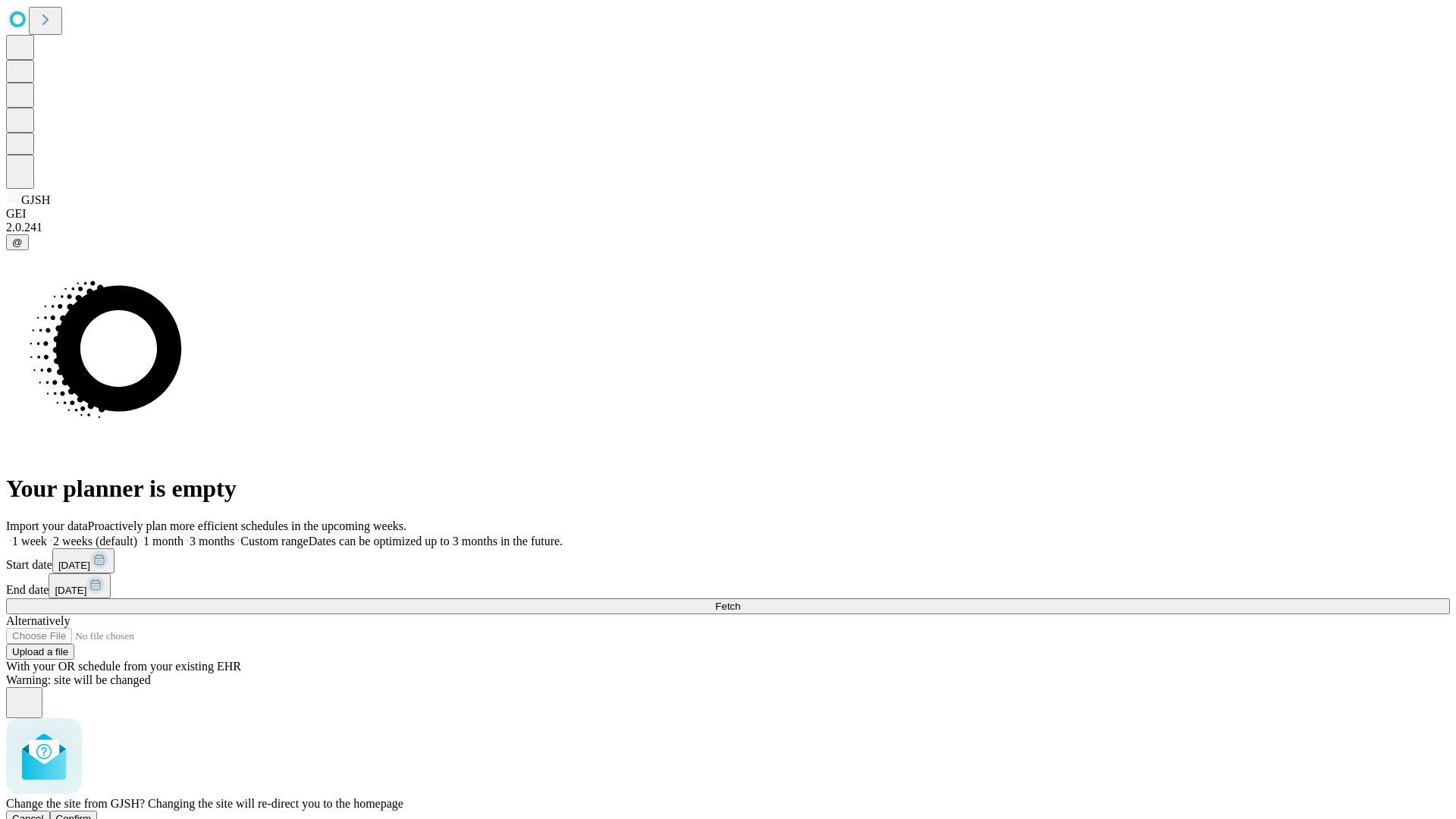
click at [92, 813] on span "Confirm" at bounding box center [74, 818] width 36 height 11
click at [47, 535] on label "1 week" at bounding box center [26, 541] width 41 height 13
click at [740, 601] on span "Fetch" at bounding box center [727, 606] width 25 height 11
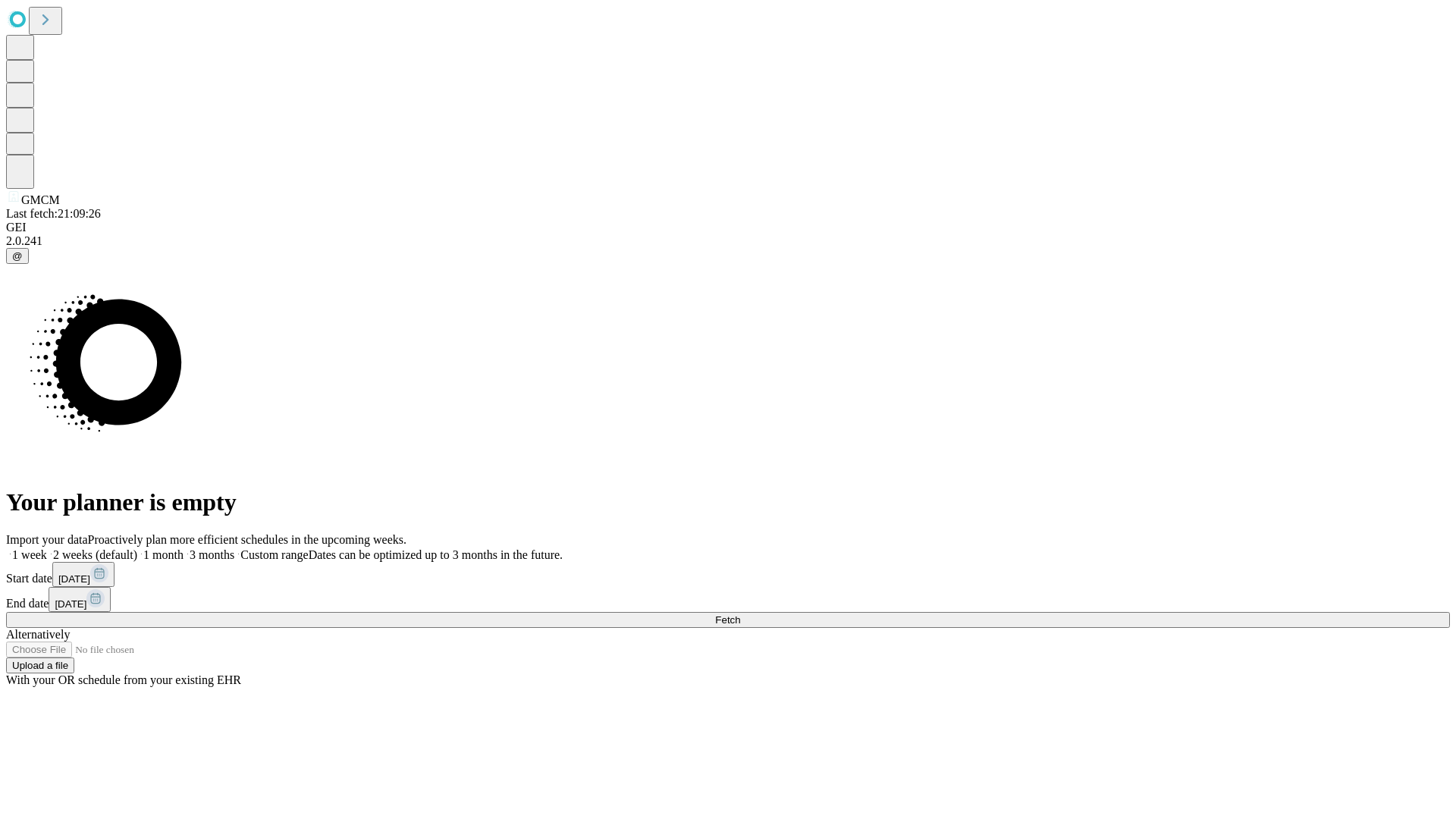
click at [47, 549] on label "1 week" at bounding box center [26, 555] width 41 height 13
click at [740, 615] on span "Fetch" at bounding box center [727, 620] width 25 height 11
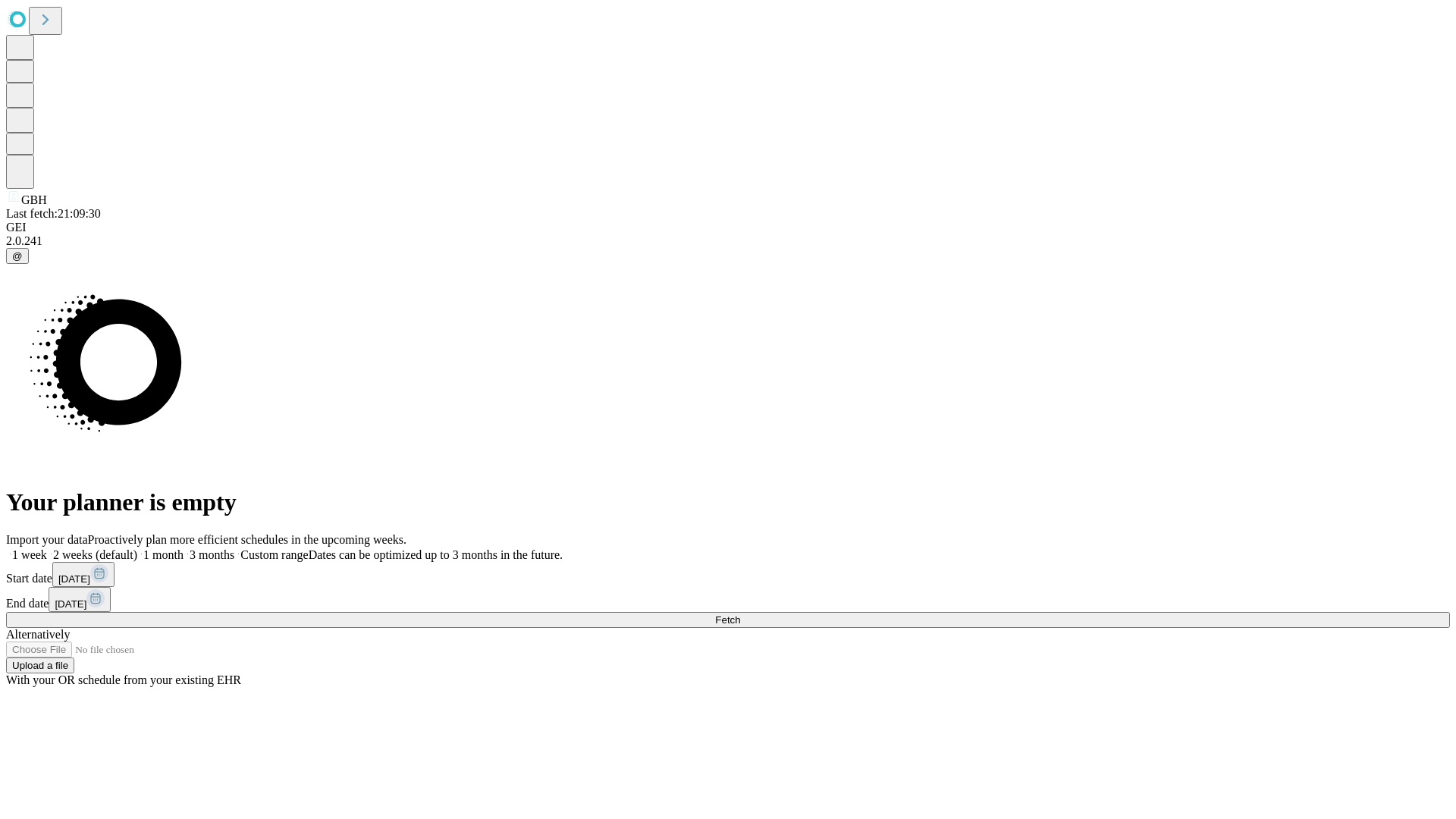
click at [47, 549] on label "1 week" at bounding box center [26, 555] width 41 height 13
click at [740, 615] on span "Fetch" at bounding box center [727, 620] width 25 height 11
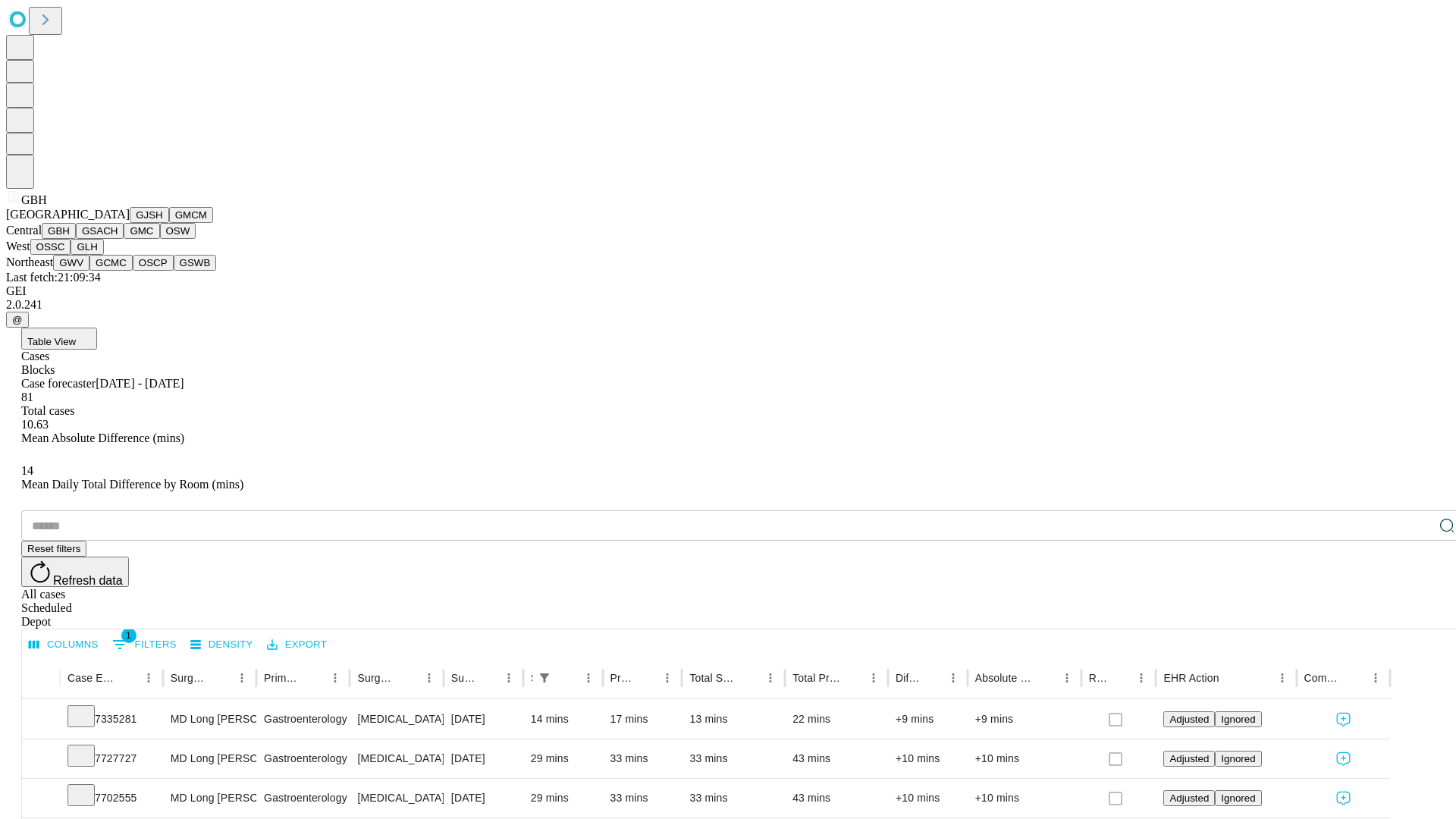
click at [118, 239] on button "GSACH" at bounding box center [100, 231] width 48 height 16
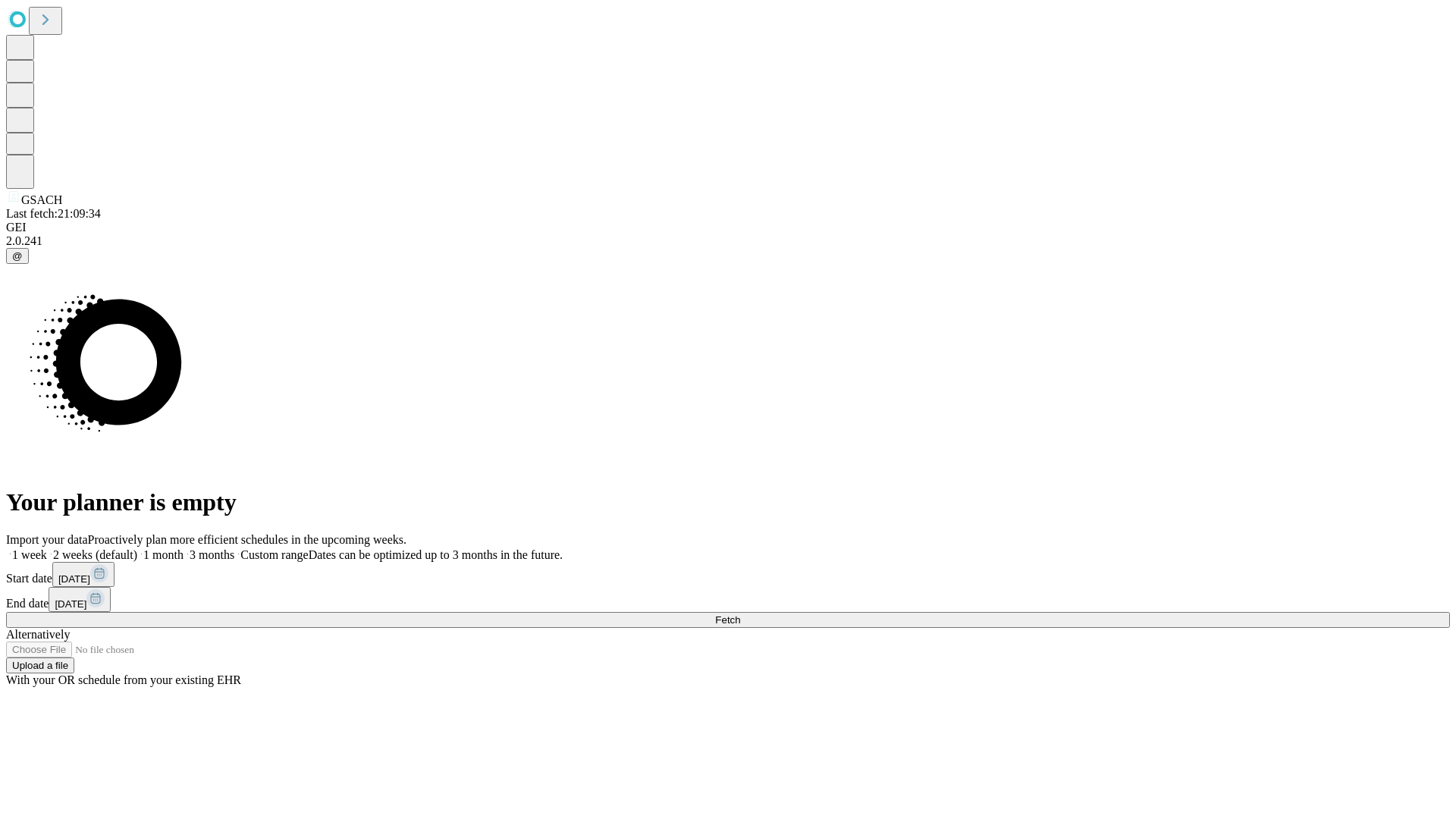
click at [47, 549] on label "1 week" at bounding box center [26, 555] width 41 height 13
click at [740, 615] on span "Fetch" at bounding box center [727, 620] width 25 height 11
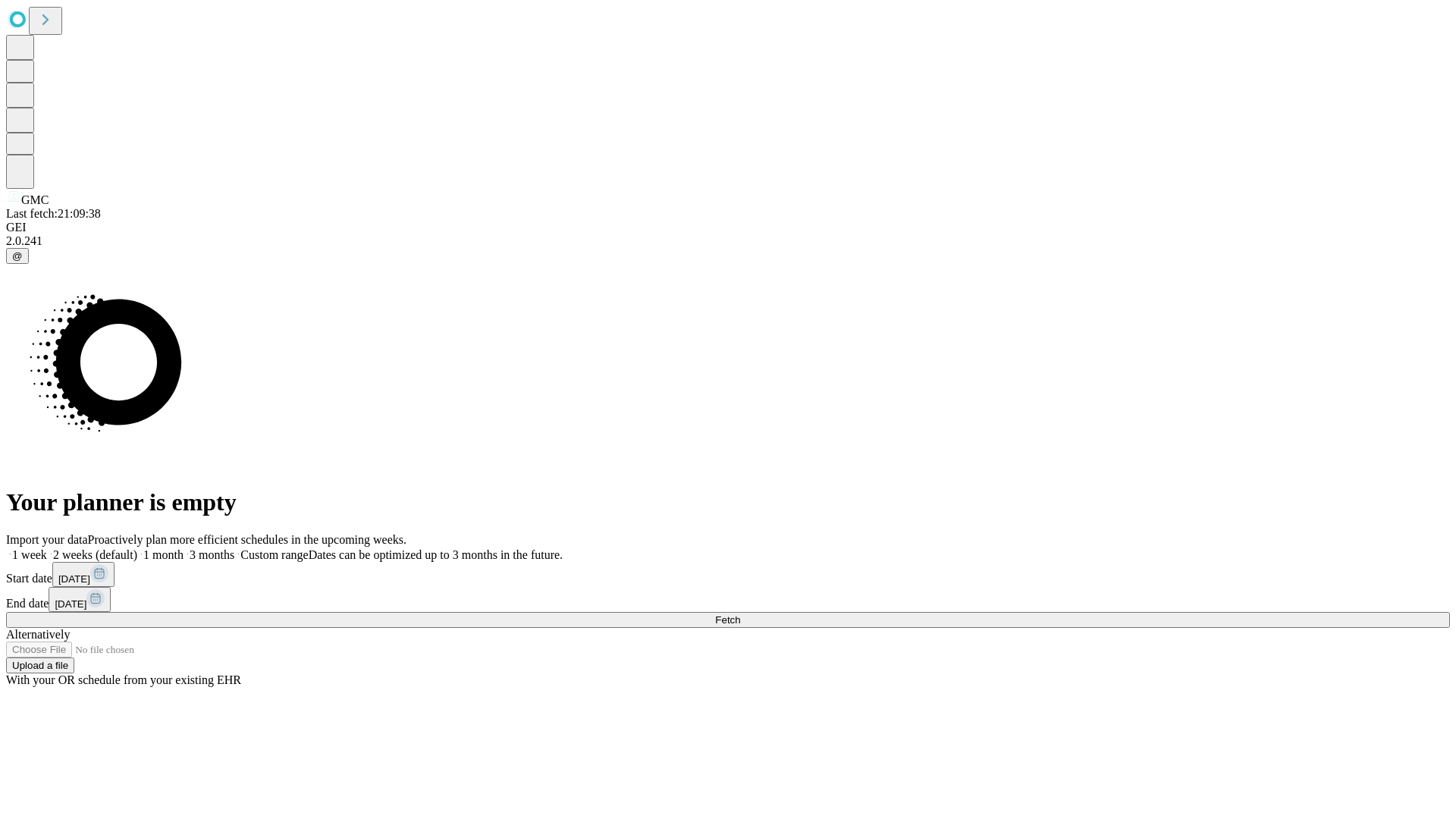
click at [47, 549] on label "1 week" at bounding box center [26, 555] width 41 height 13
click at [740, 615] on span "Fetch" at bounding box center [727, 620] width 25 height 11
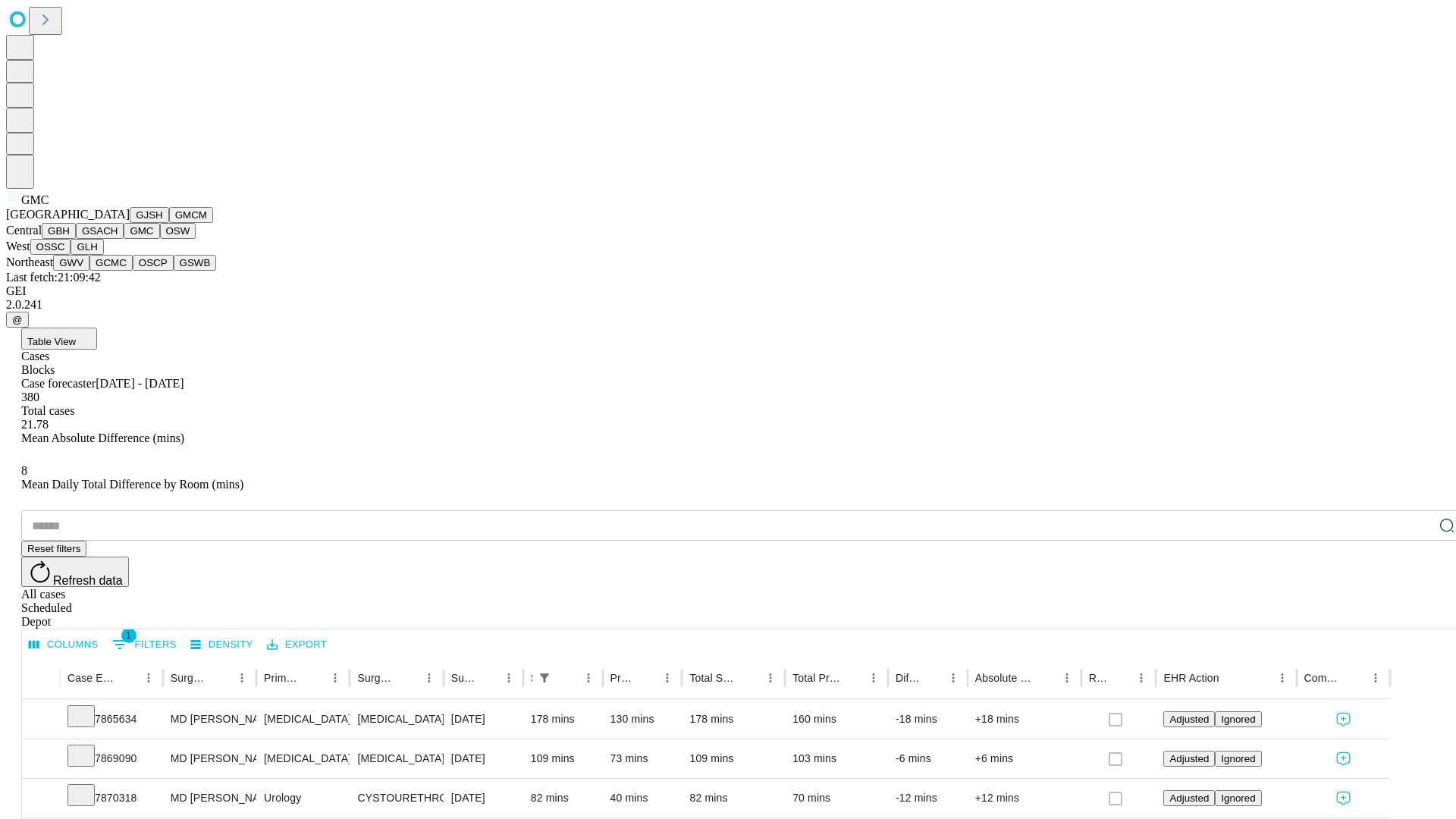
click at [160, 239] on button "OSW" at bounding box center [178, 231] width 37 height 16
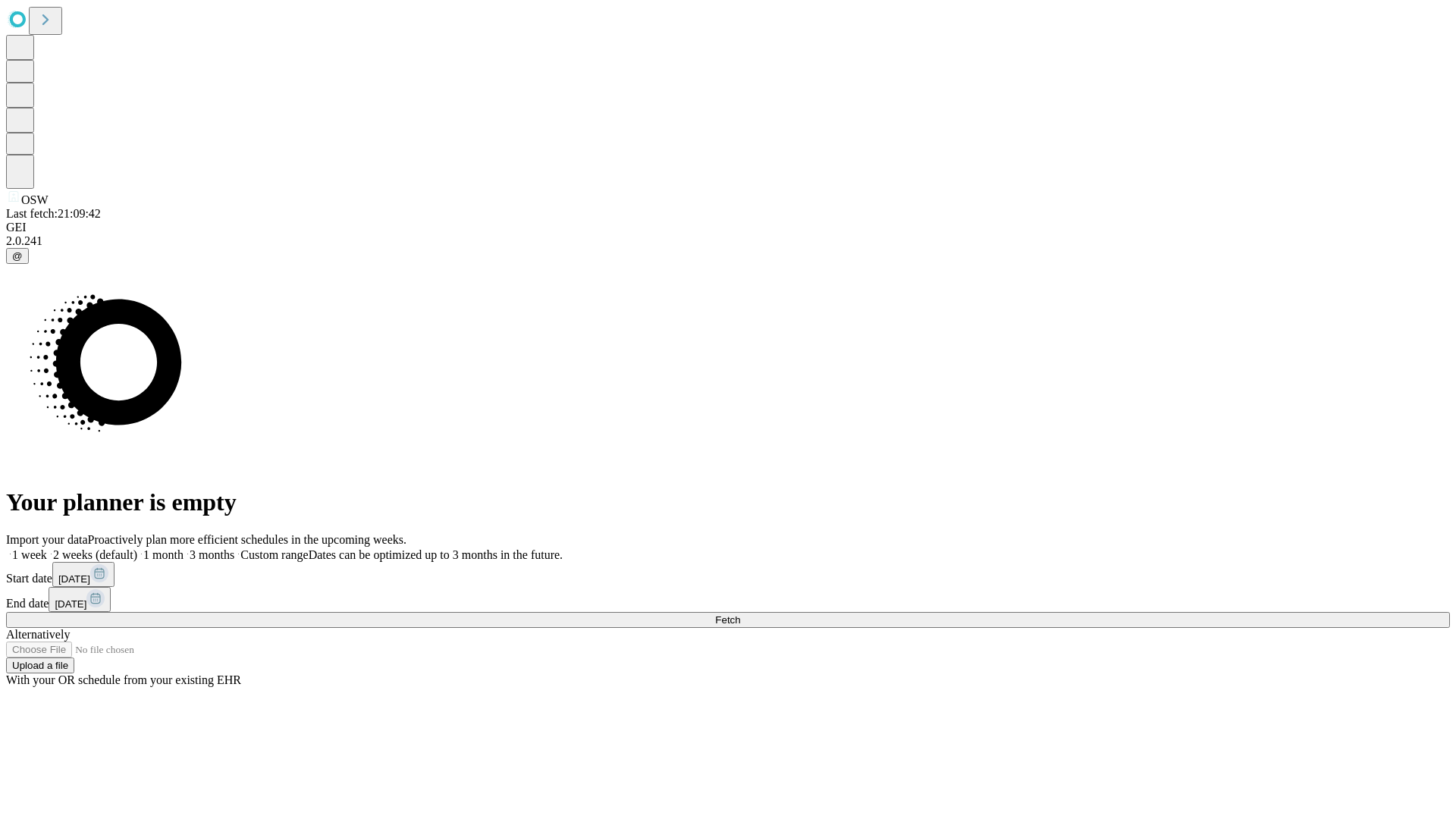
click at [47, 549] on label "1 week" at bounding box center [26, 555] width 41 height 13
click at [740, 615] on span "Fetch" at bounding box center [727, 620] width 25 height 11
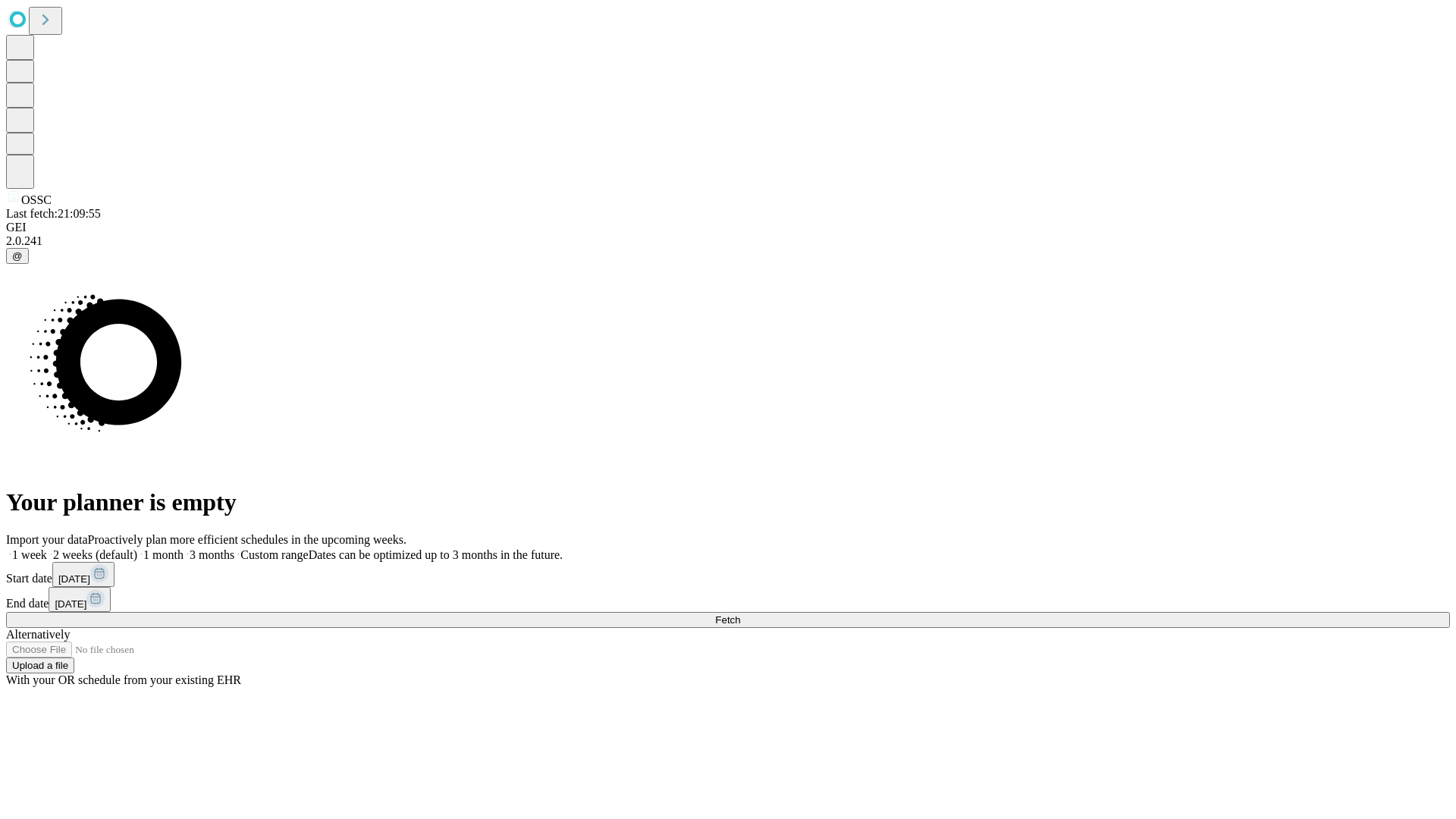
click at [47, 549] on label "1 week" at bounding box center [26, 555] width 41 height 13
click at [740, 615] on span "Fetch" at bounding box center [727, 620] width 25 height 11
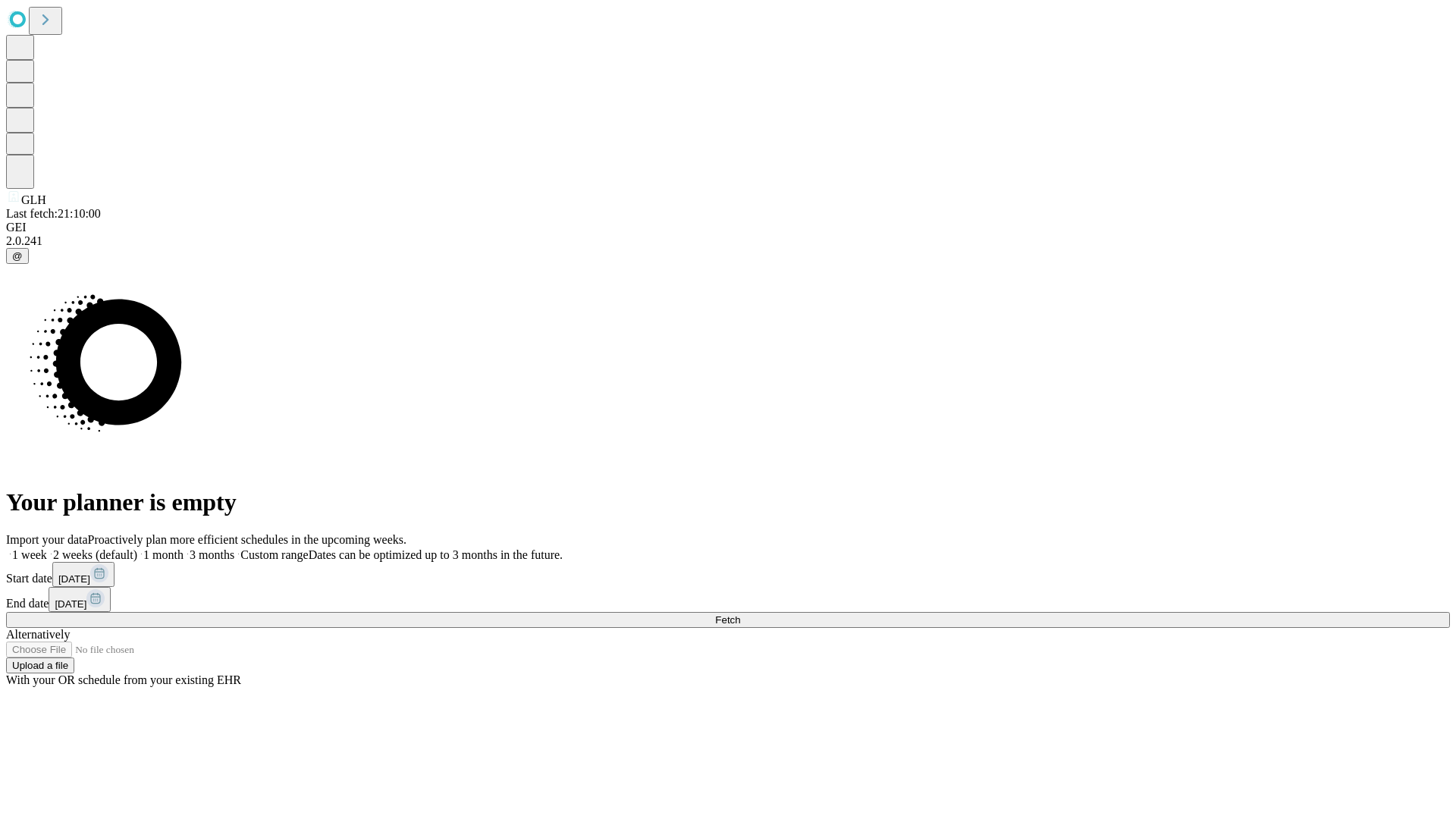
click at [47, 549] on label "1 week" at bounding box center [26, 555] width 41 height 13
click at [740, 615] on span "Fetch" at bounding box center [727, 620] width 25 height 11
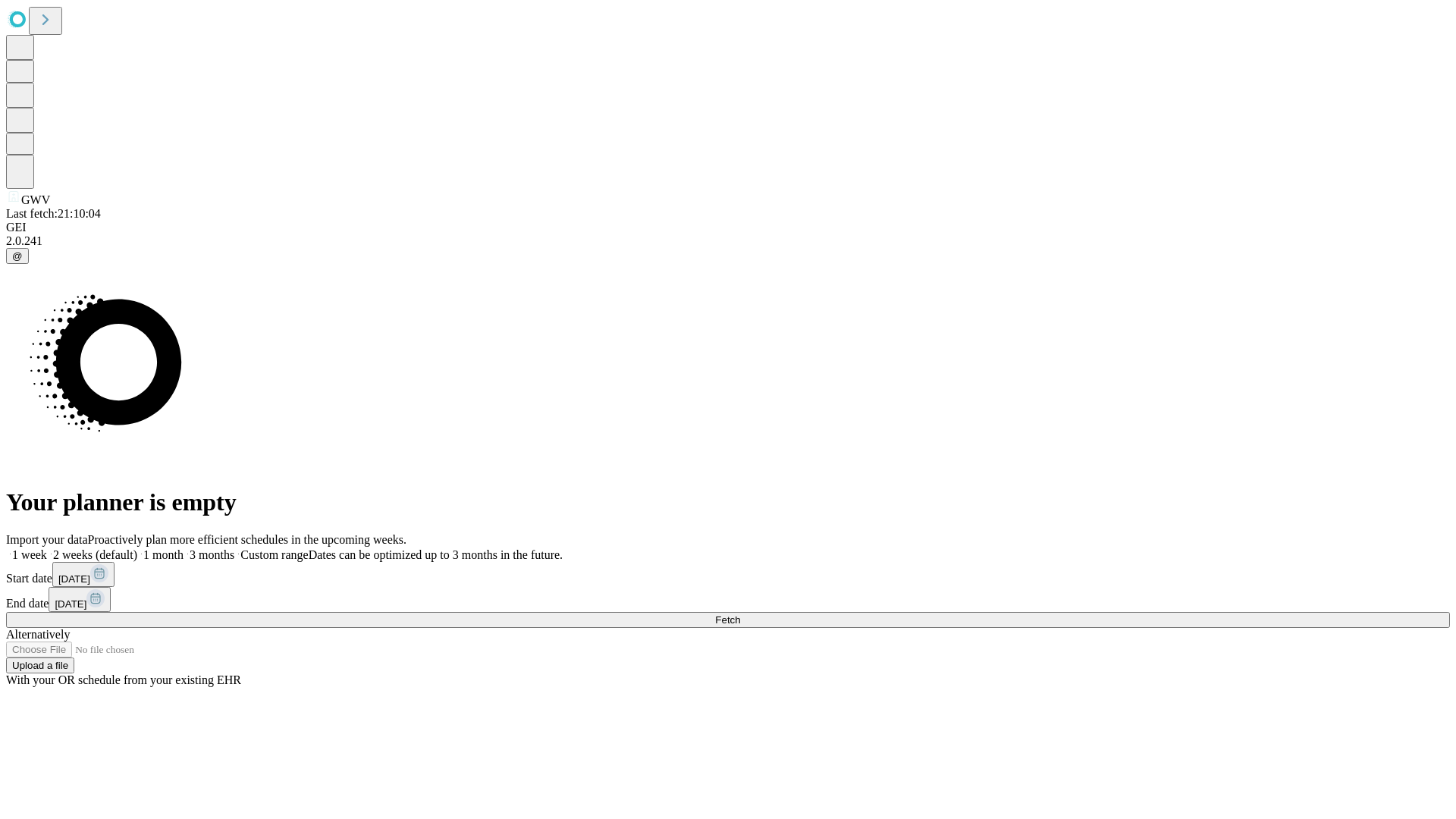
click at [47, 549] on label "1 week" at bounding box center [26, 555] width 41 height 13
click at [740, 615] on span "Fetch" at bounding box center [727, 620] width 25 height 11
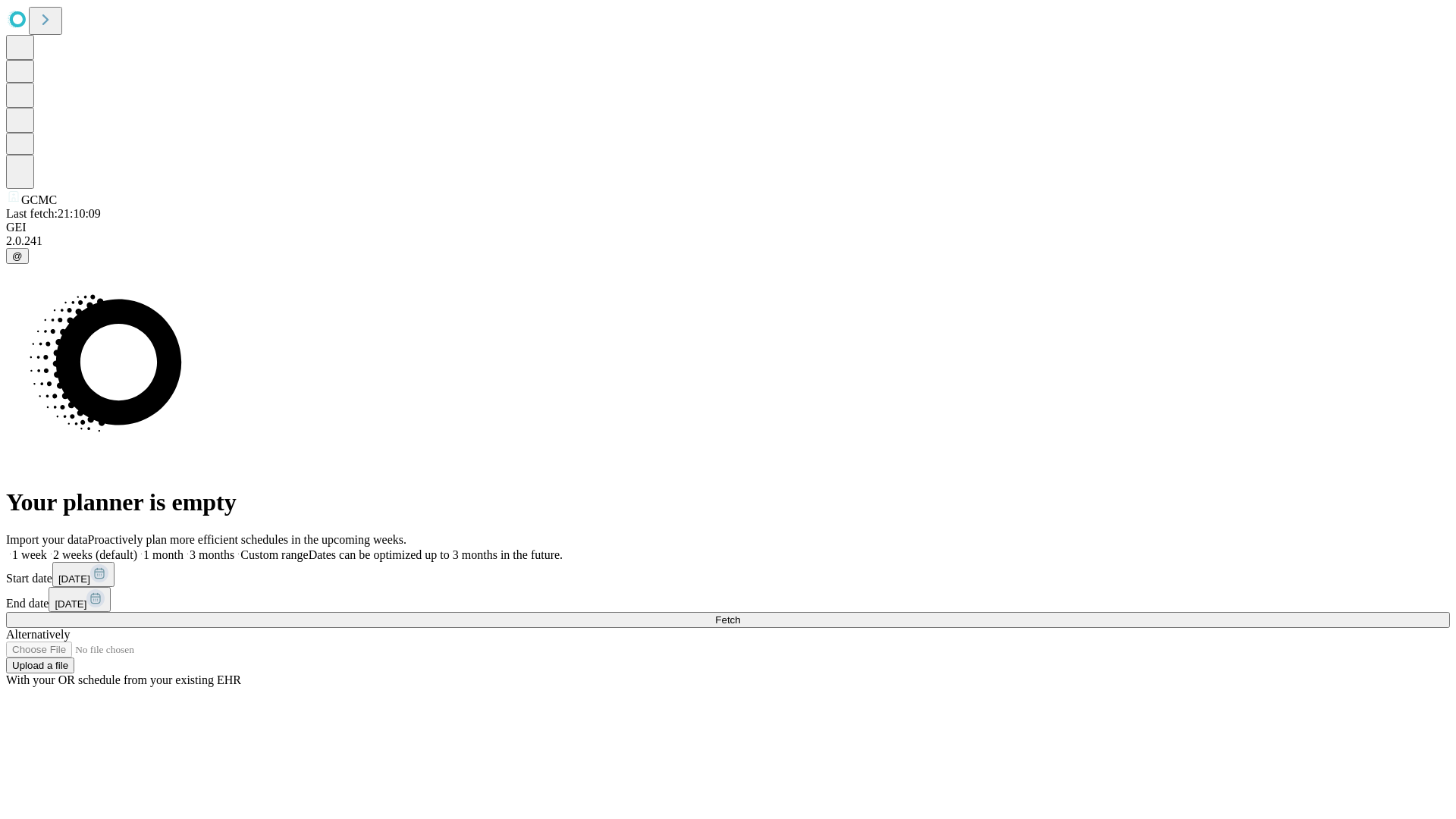
click at [47, 549] on label "1 week" at bounding box center [26, 555] width 41 height 13
click at [740, 615] on span "Fetch" at bounding box center [727, 620] width 25 height 11
click at [47, 549] on label "1 week" at bounding box center [26, 555] width 41 height 13
click at [740, 615] on span "Fetch" at bounding box center [727, 620] width 25 height 11
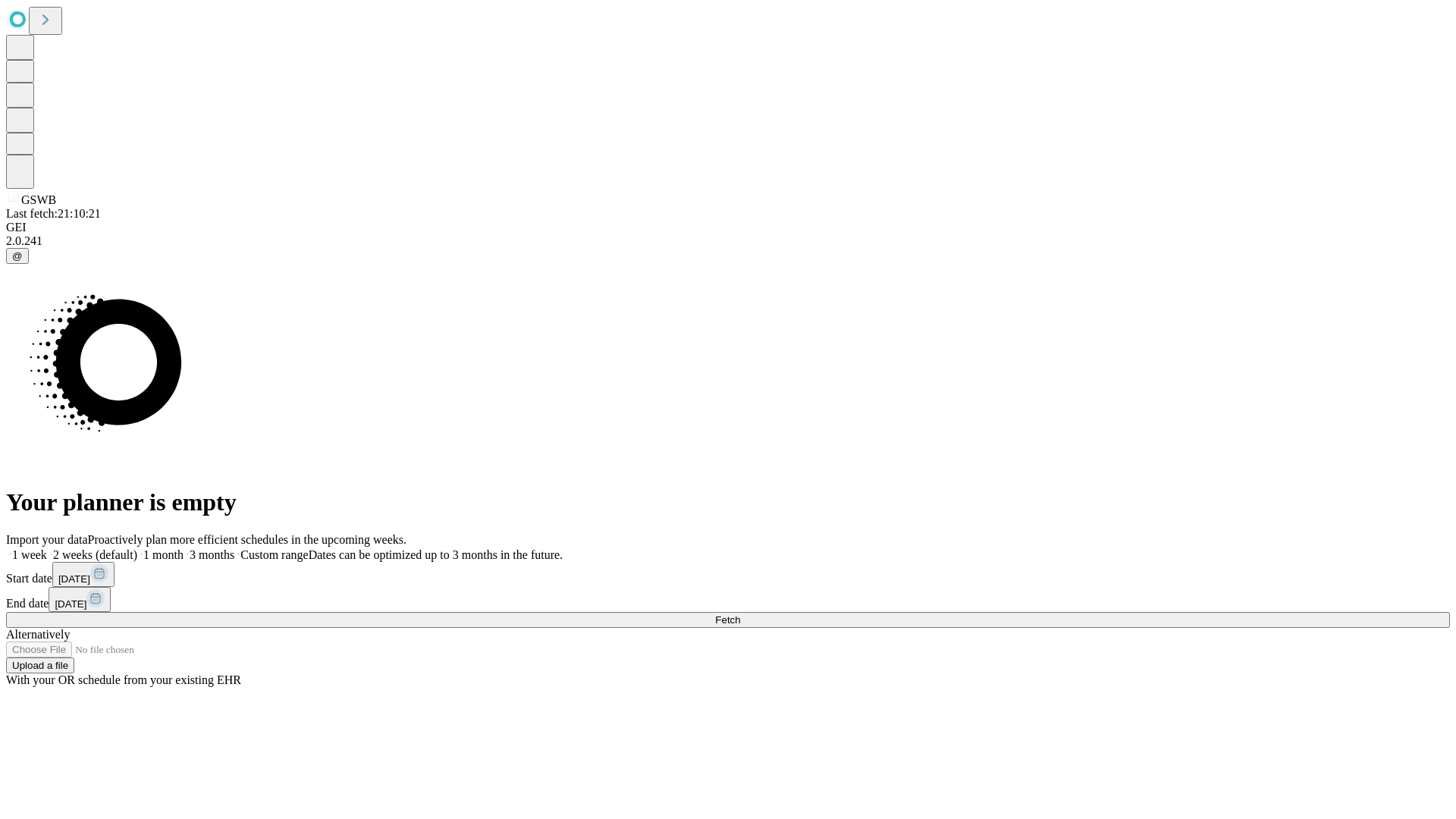
click at [47, 549] on label "1 week" at bounding box center [26, 555] width 41 height 13
click at [740, 615] on span "Fetch" at bounding box center [727, 620] width 25 height 11
